Goal: Entertainment & Leisure: Browse casually

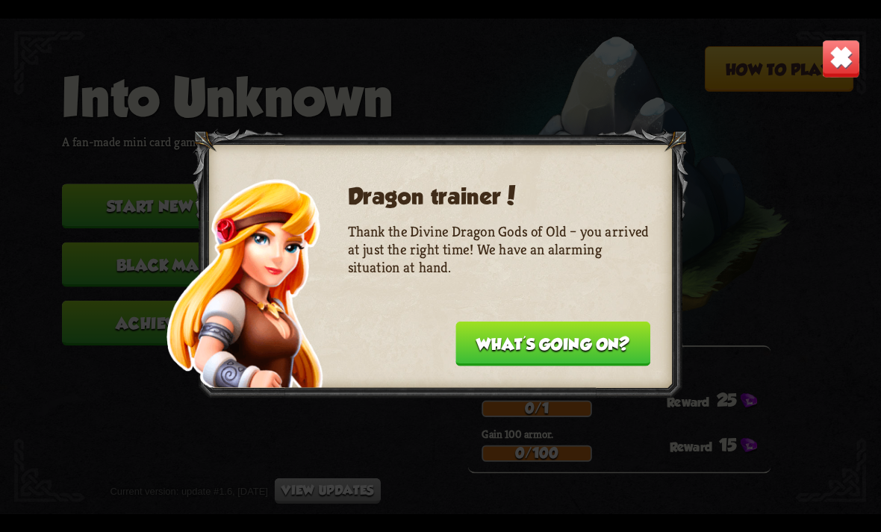
click at [614, 343] on button "What's going on?" at bounding box center [552, 343] width 195 height 45
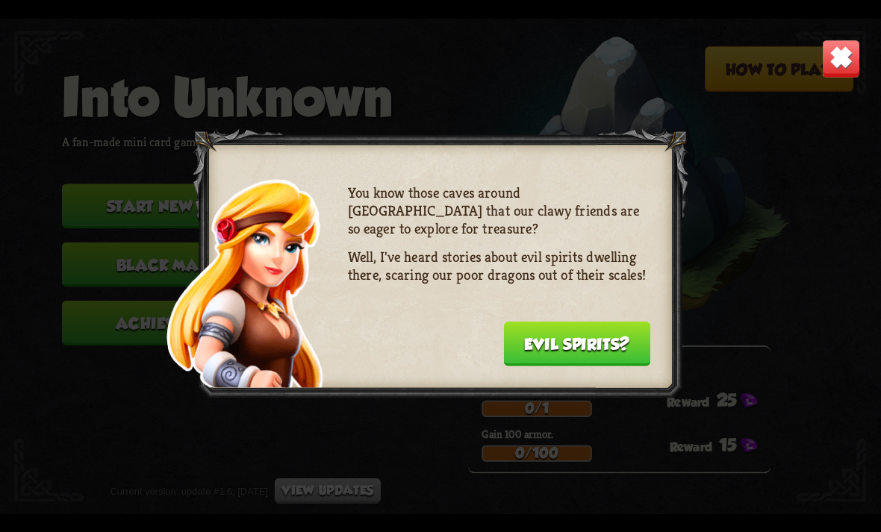
click at [614, 343] on button "Evil spirits?" at bounding box center [576, 343] width 147 height 45
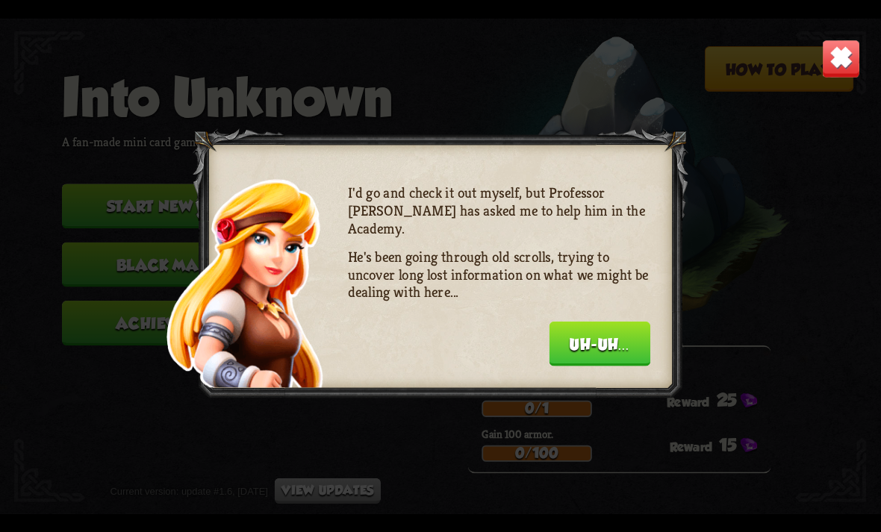
click at [614, 343] on button "Uh-uh..." at bounding box center [600, 343] width 102 height 45
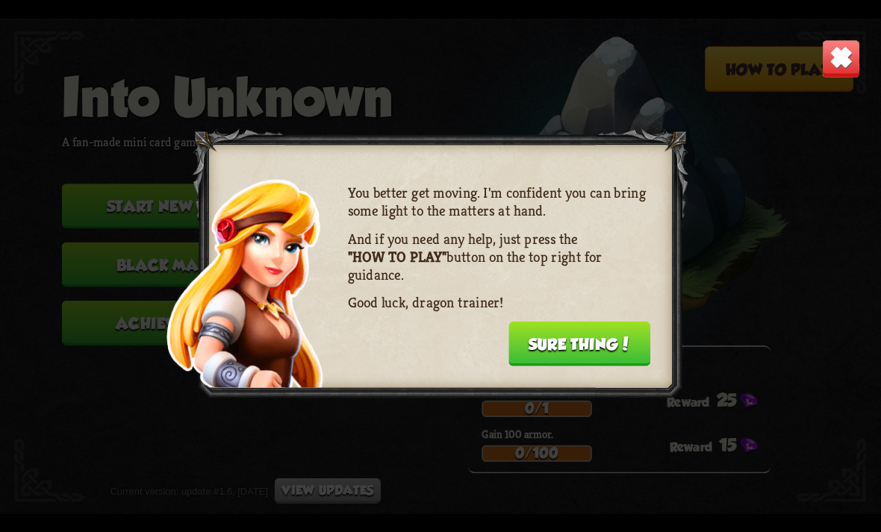
click at [614, 343] on button "Sure thing!" at bounding box center [579, 343] width 142 height 45
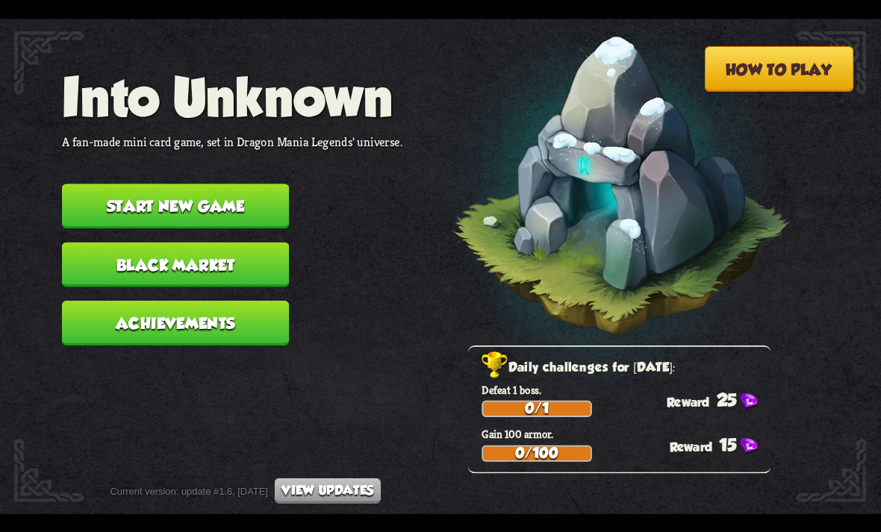
click at [240, 202] on button "Start new game" at bounding box center [175, 206] width 227 height 45
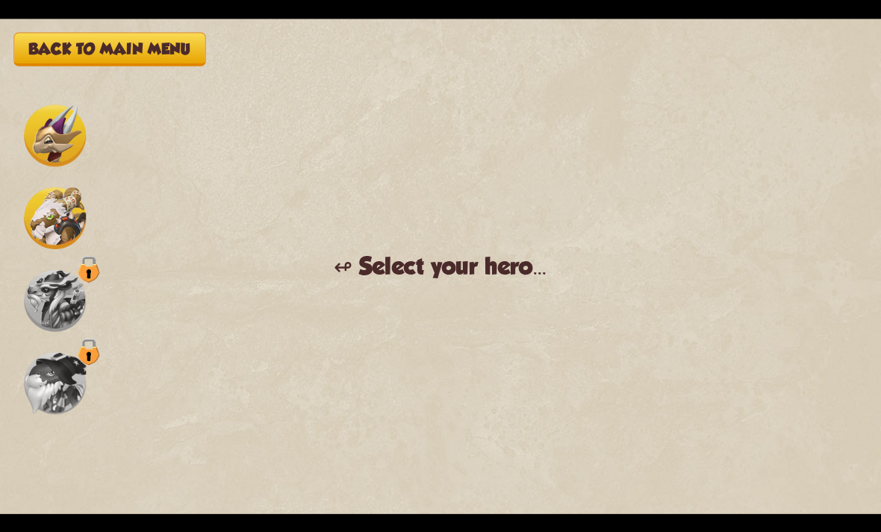
click at [72, 237] on img at bounding box center [55, 218] width 62 height 62
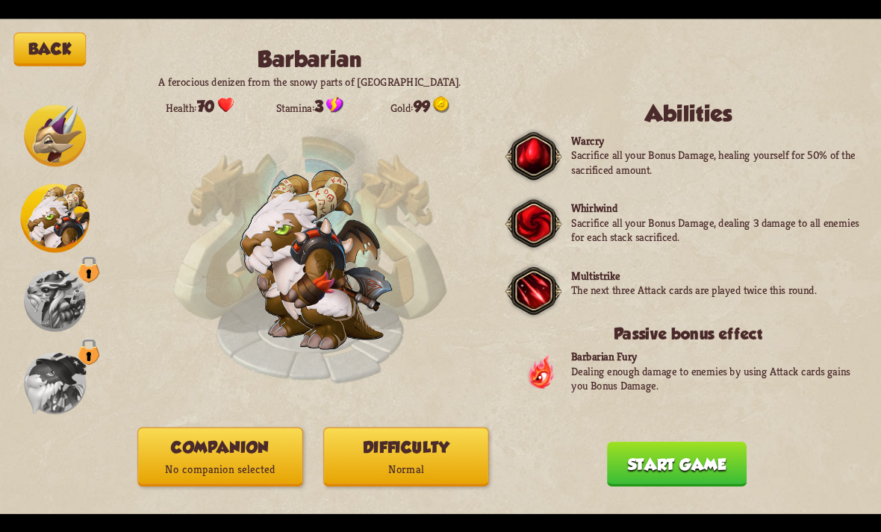
click at [676, 463] on button "Start game" at bounding box center [677, 464] width 140 height 45
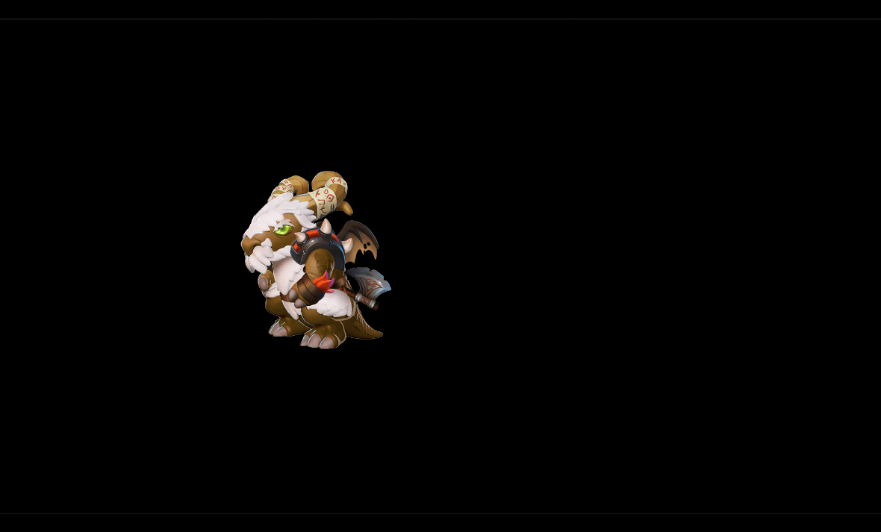
click at [551, 381] on div "Back Barbarian A ferocious denizen from the snowy parts of Northern Dragolandia…" at bounding box center [440, 267] width 881 height 496
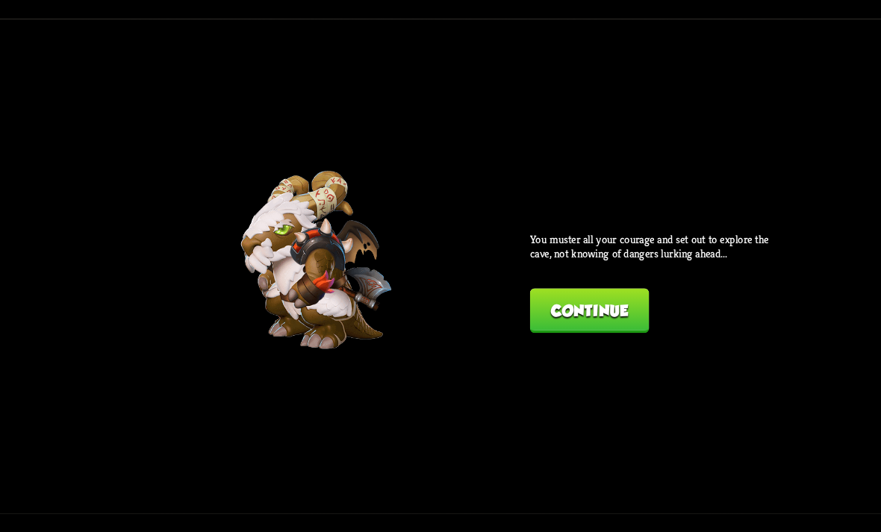
click at [569, 311] on button "Continue" at bounding box center [589, 310] width 119 height 45
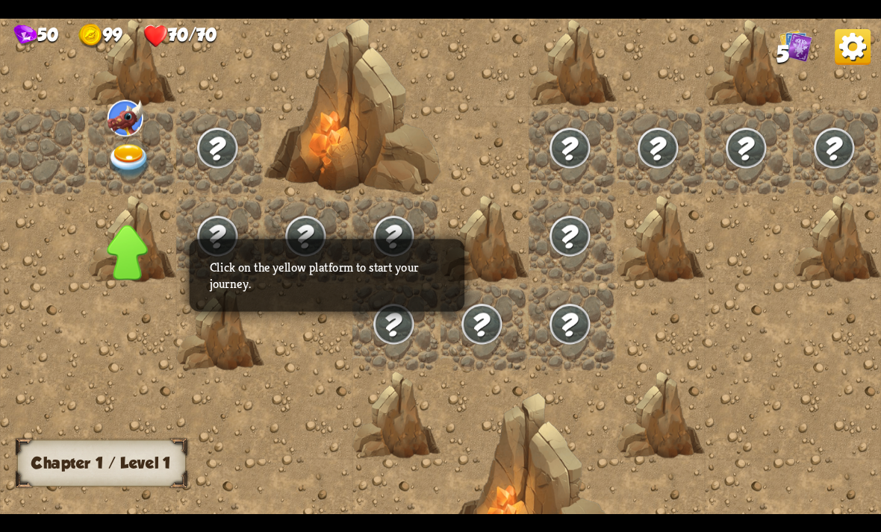
click at [105, 170] on div at bounding box center [132, 151] width 88 height 88
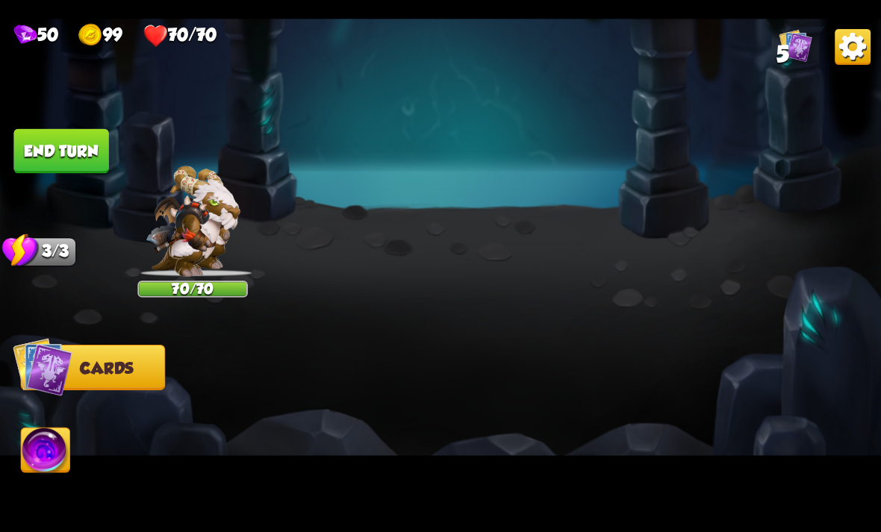
click at [841, 67] on img at bounding box center [841, 58] width 39 height 39
